Goal: Complete application form

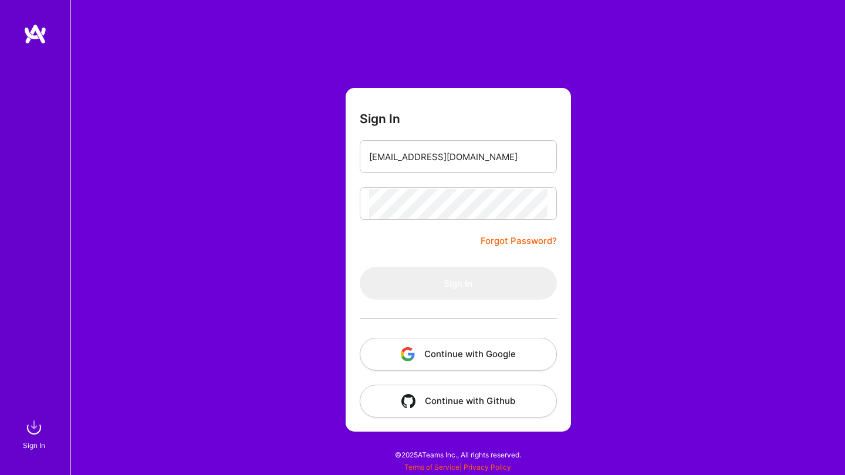
type input "[EMAIL_ADDRESS][DOMAIN_NAME]"
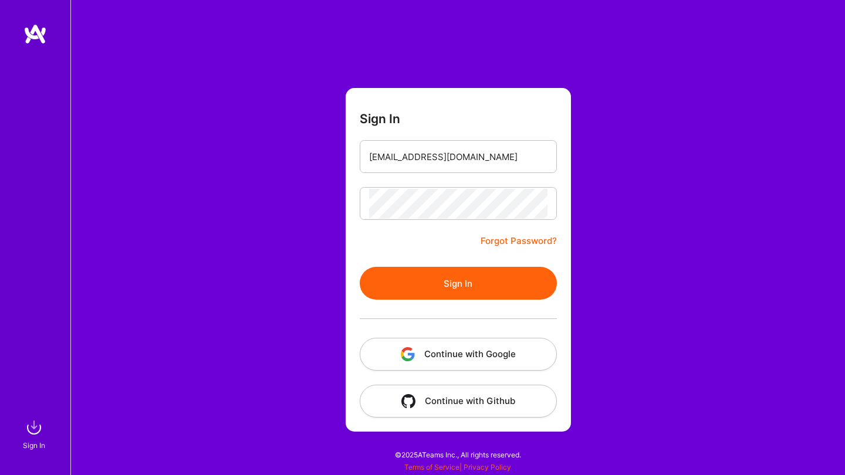
click at [429, 286] on button "Sign In" at bounding box center [458, 283] width 197 height 33
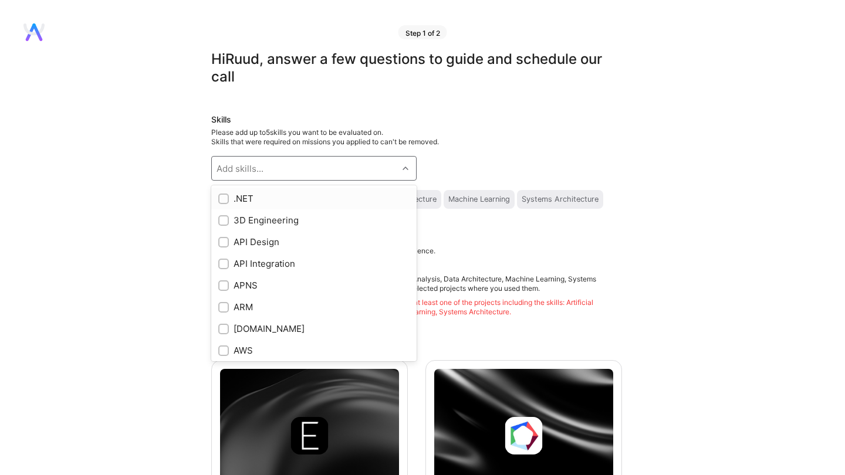
click at [336, 167] on div "Add skills..." at bounding box center [305, 168] width 186 height 23
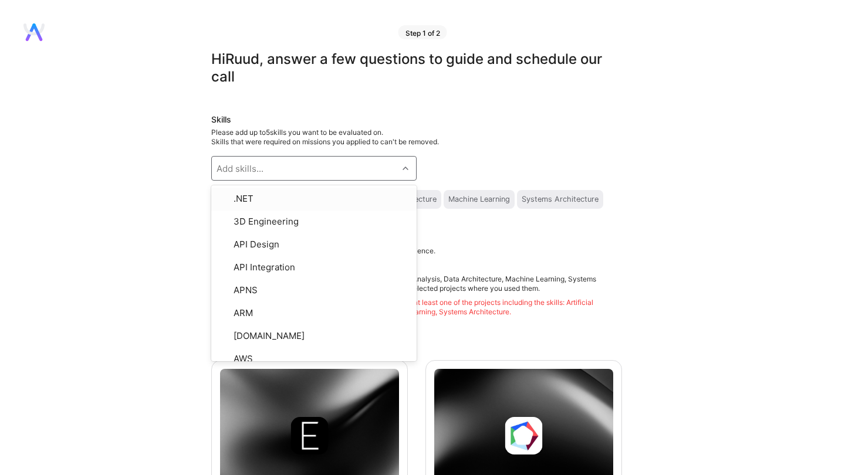
click at [447, 151] on div "Skills Please add up to 5 skills you want to be evaluated on. Skills that were …" at bounding box center [416, 161] width 411 height 95
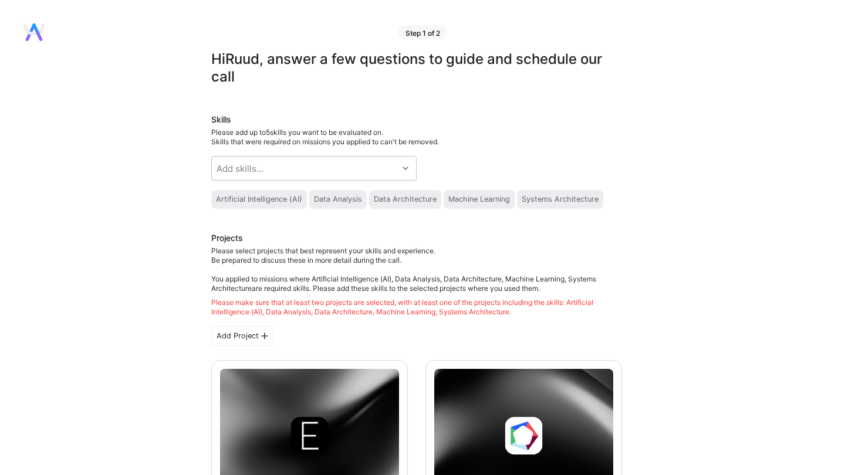
click at [281, 202] on div "Artificial Intelligence (AI)" at bounding box center [259, 199] width 86 height 9
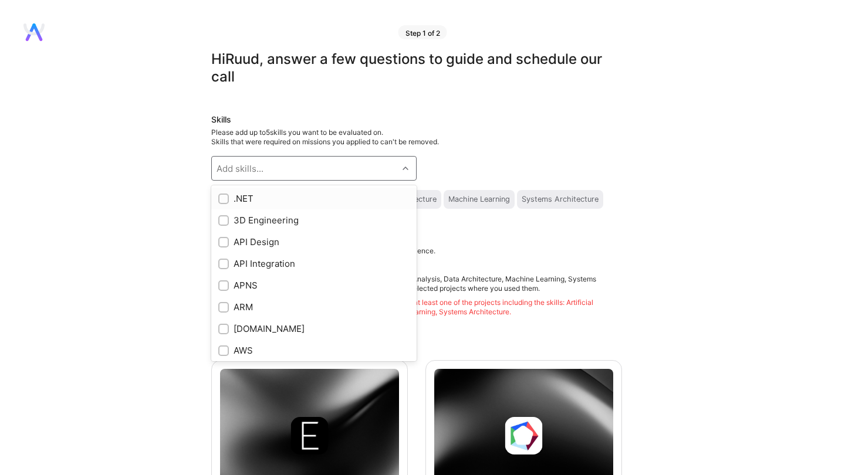
click at [292, 175] on div "Add skills..." at bounding box center [305, 168] width 186 height 23
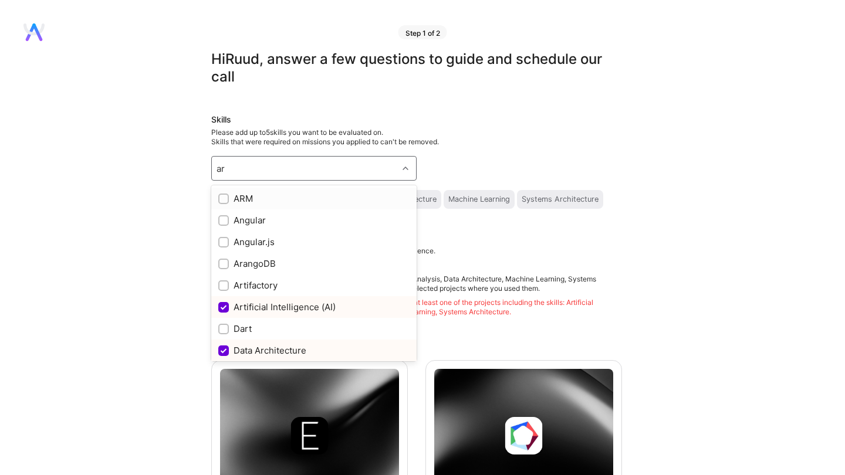
scroll to position [12, 0]
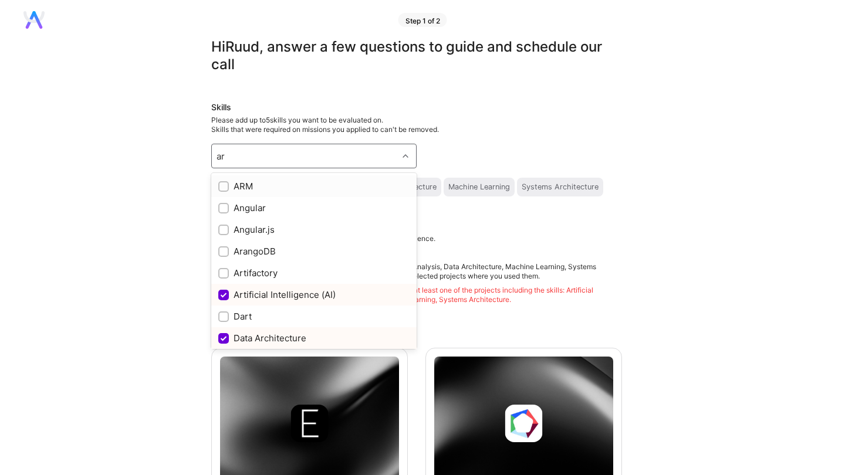
type input "ar"
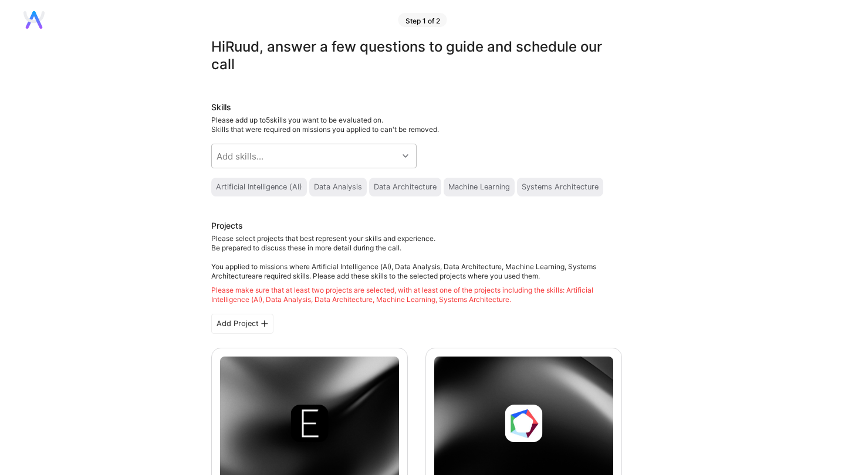
click at [389, 190] on div "Data Architecture" at bounding box center [405, 187] width 63 height 9
click at [343, 181] on div "Data Analysis" at bounding box center [338, 187] width 58 height 19
click at [271, 188] on div "Artificial Intelligence (AI)" at bounding box center [259, 187] width 86 height 9
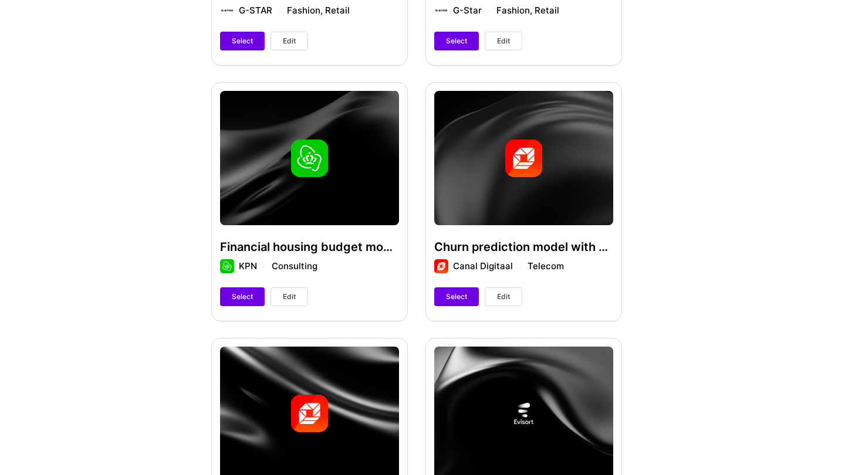
scroll to position [1068, 0]
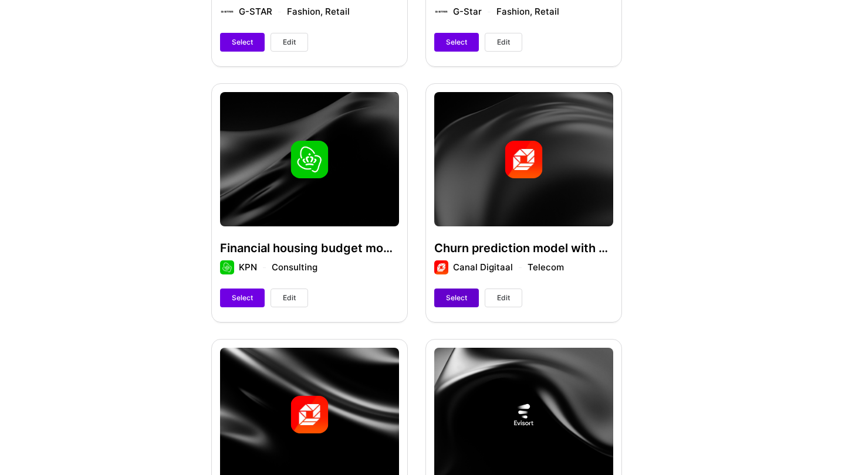
click at [454, 302] on span "Select" at bounding box center [456, 298] width 21 height 11
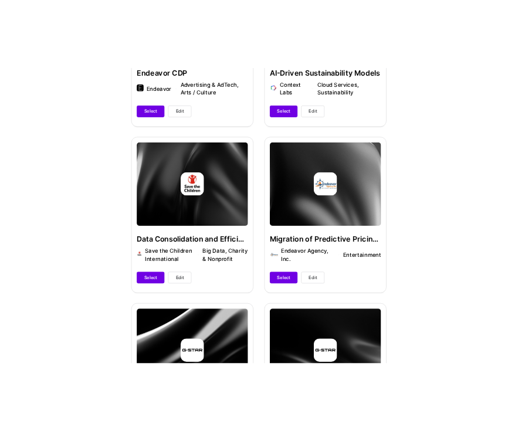
scroll to position [656, 0]
